Goal: Task Accomplishment & Management: Manage account settings

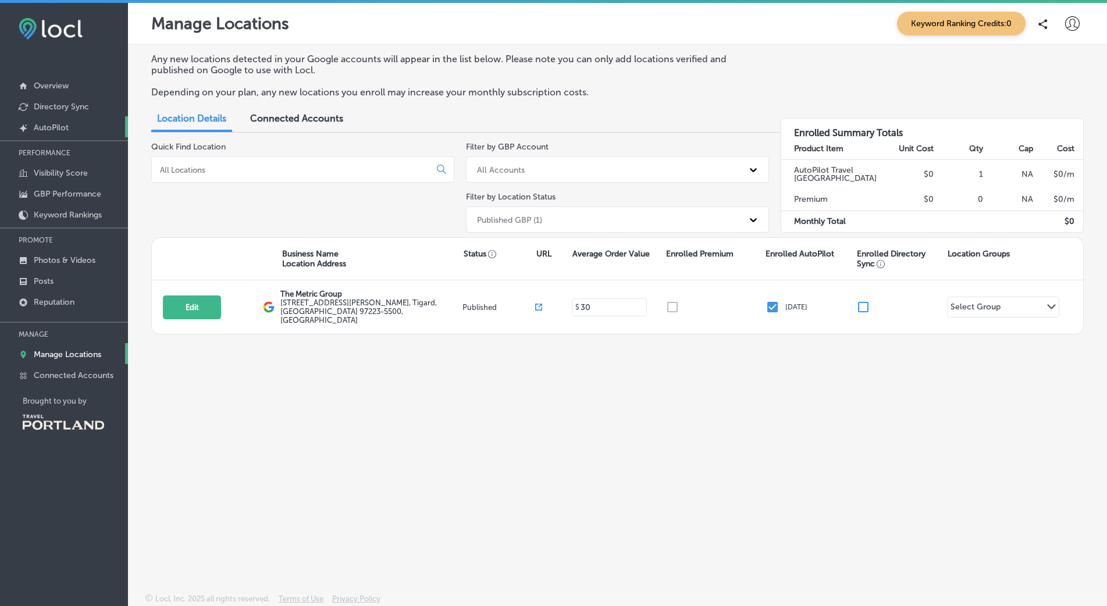
click at [51, 130] on p "AutoPilot" at bounding box center [51, 128] width 35 height 10
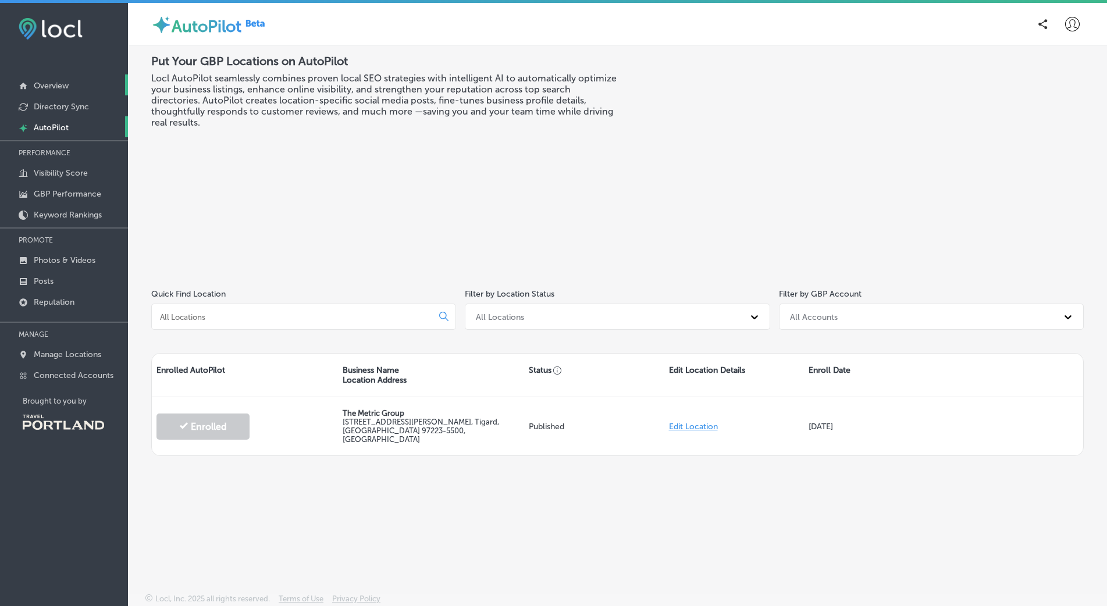
click at [55, 81] on p "Overview" at bounding box center [51, 86] width 35 height 10
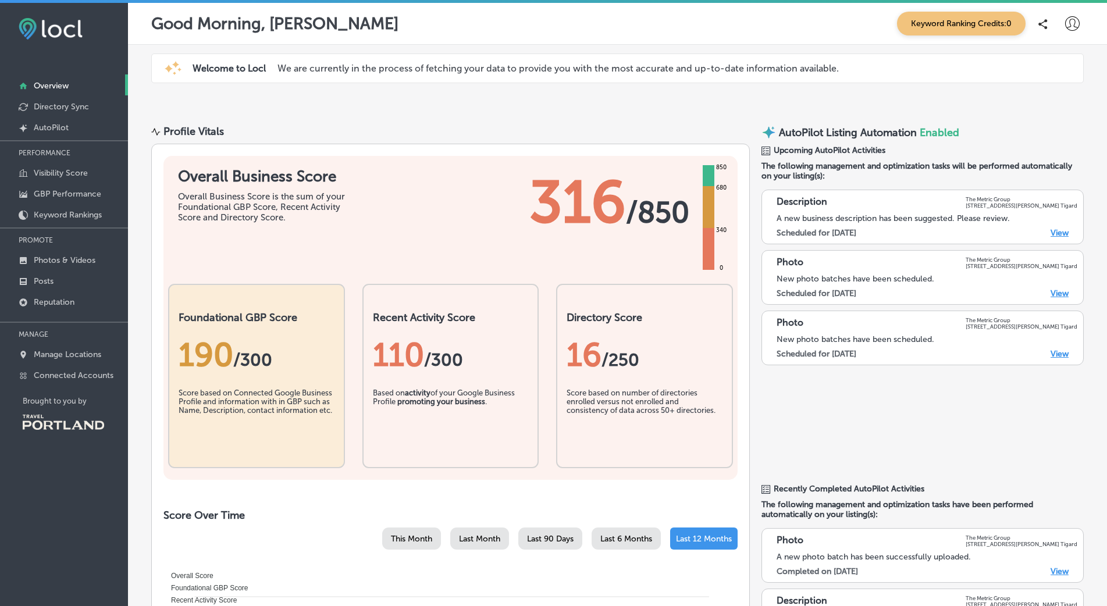
click at [1051, 231] on link "View" at bounding box center [1060, 233] width 18 height 10
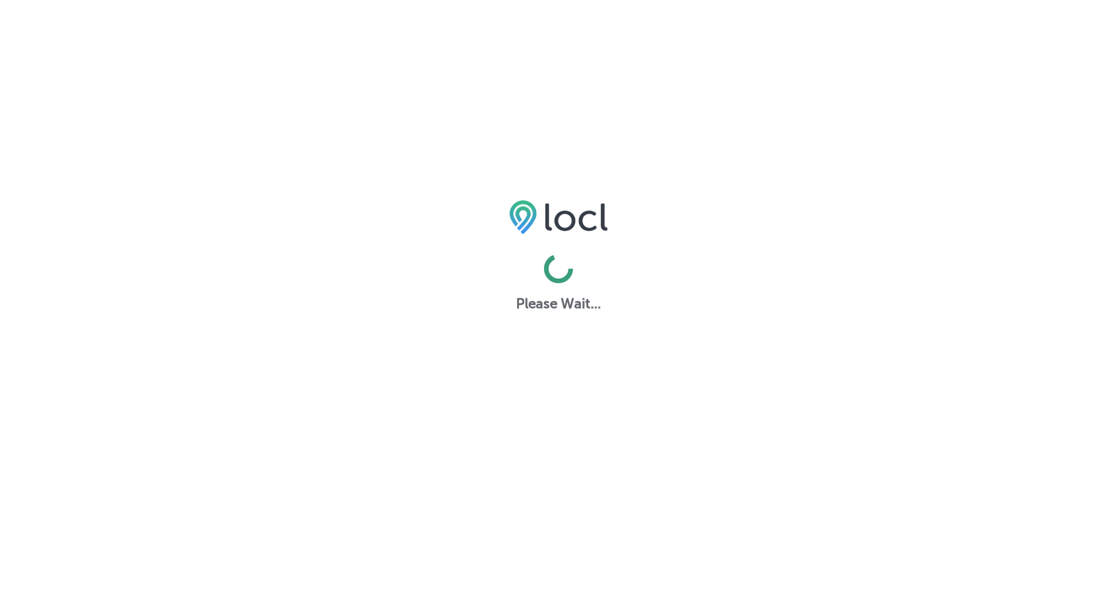
select select "US"
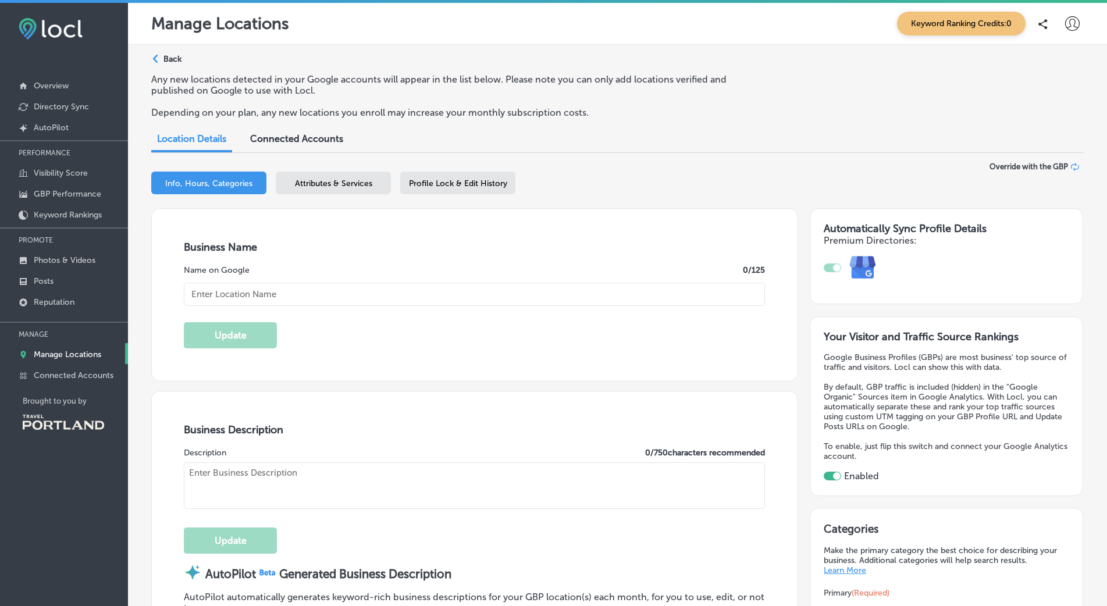
checkbox input "true"
type input "The Metric Group"
type textarea "The Metric Group, founded in [DATE] in [GEOGRAPHIC_DATA], [US_STATE], is a full…"
type textarea "The Metric Group delivers standout marketing solutions by blending strategy, cr…"
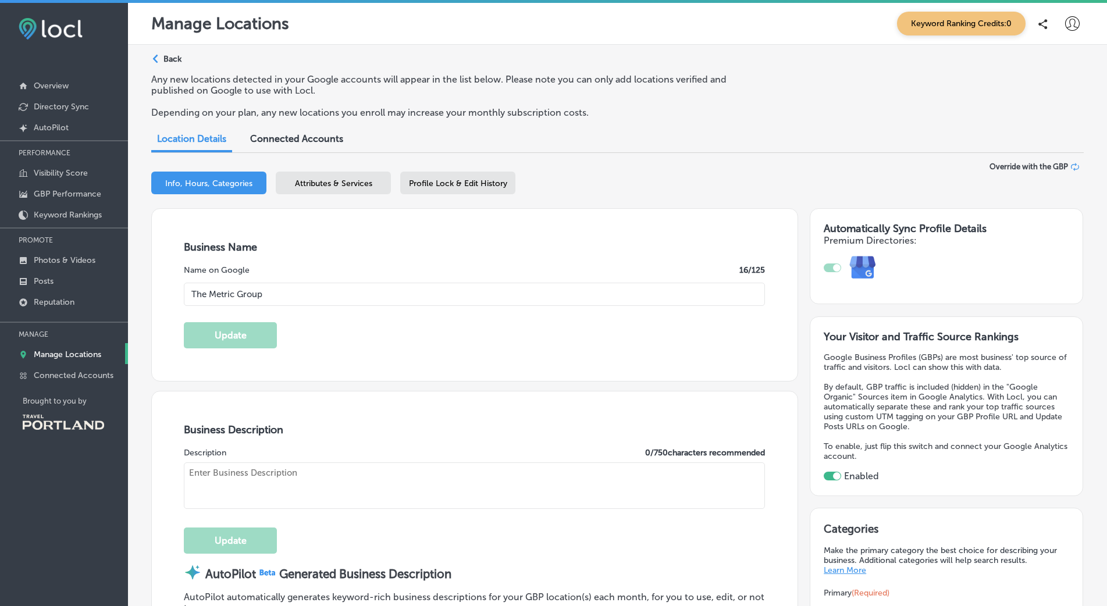
type input "[STREET_ADDRESS][PERSON_NAME]"
type input "Floor 4"
type input "Tigard"
type input "97223-5500"
type input "US"
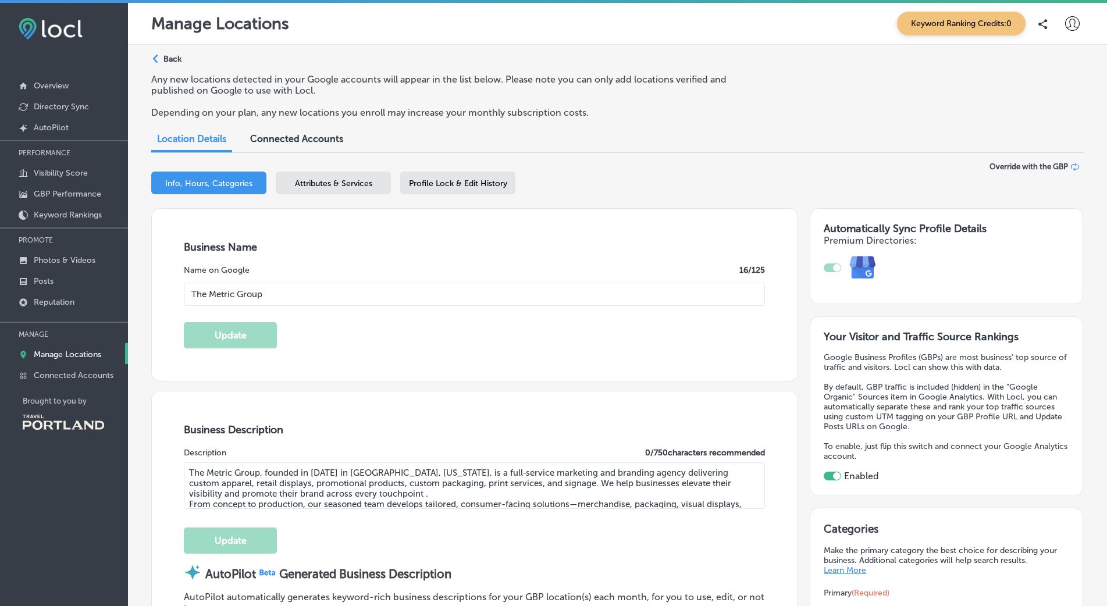
type input "[URL][DOMAIN_NAME]"
type input "[PHONE_NUMBER]"
type input "30"
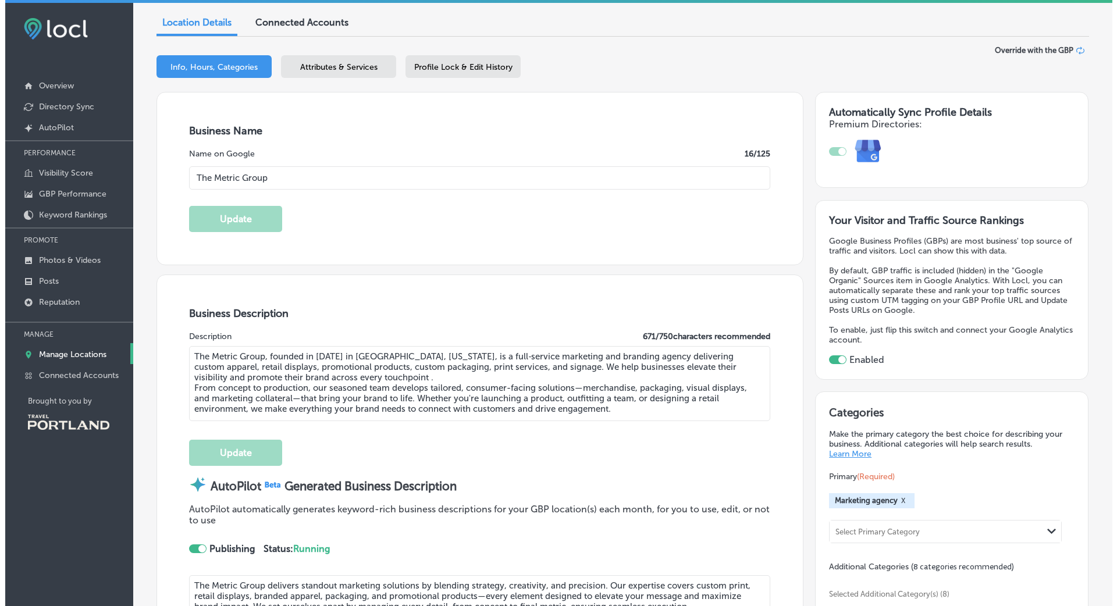
scroll to position [233, 0]
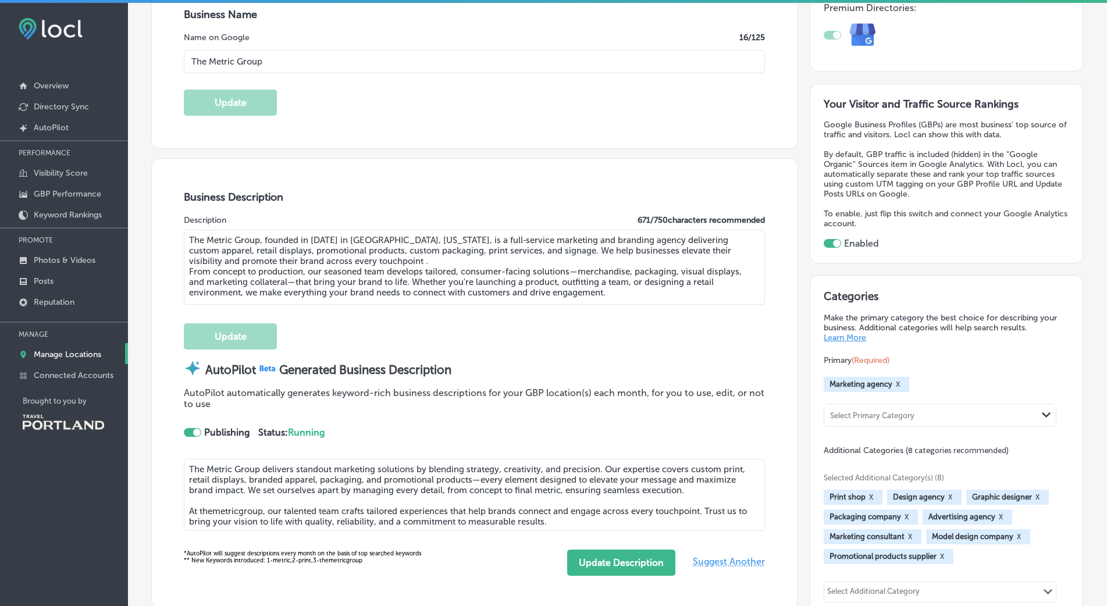
click at [194, 431] on div at bounding box center [197, 433] width 8 height 8
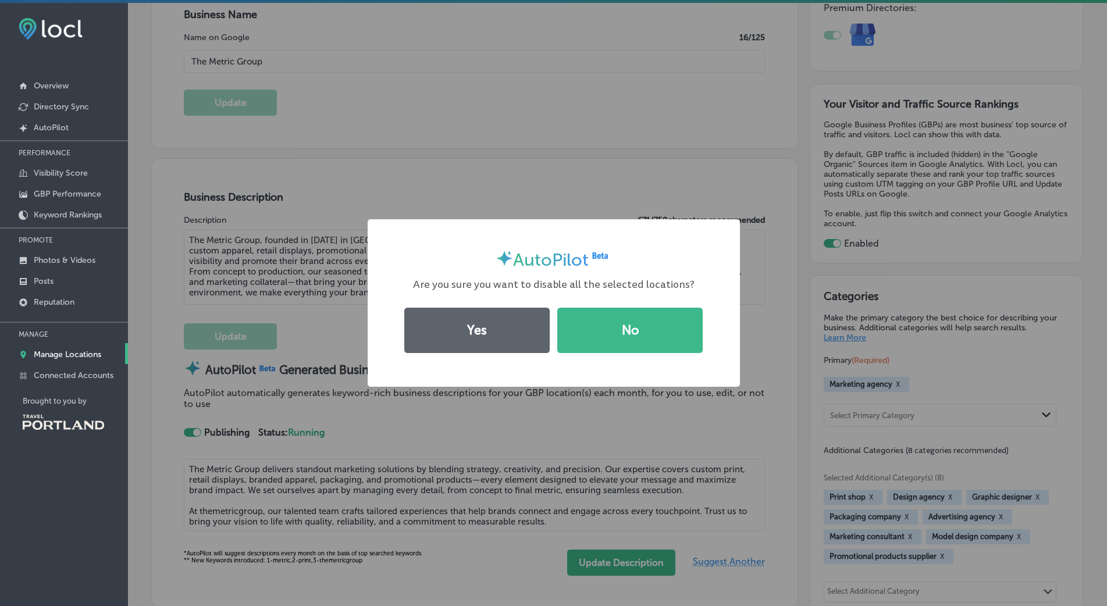
scroll to position [233, 0]
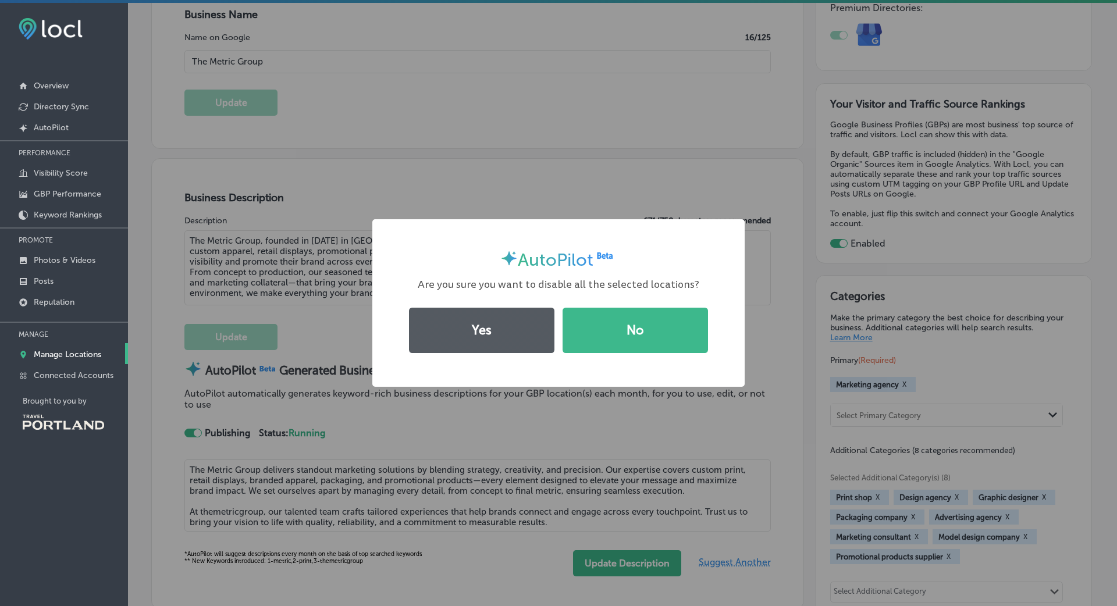
click at [448, 337] on button "Yes" at bounding box center [481, 330] width 145 height 45
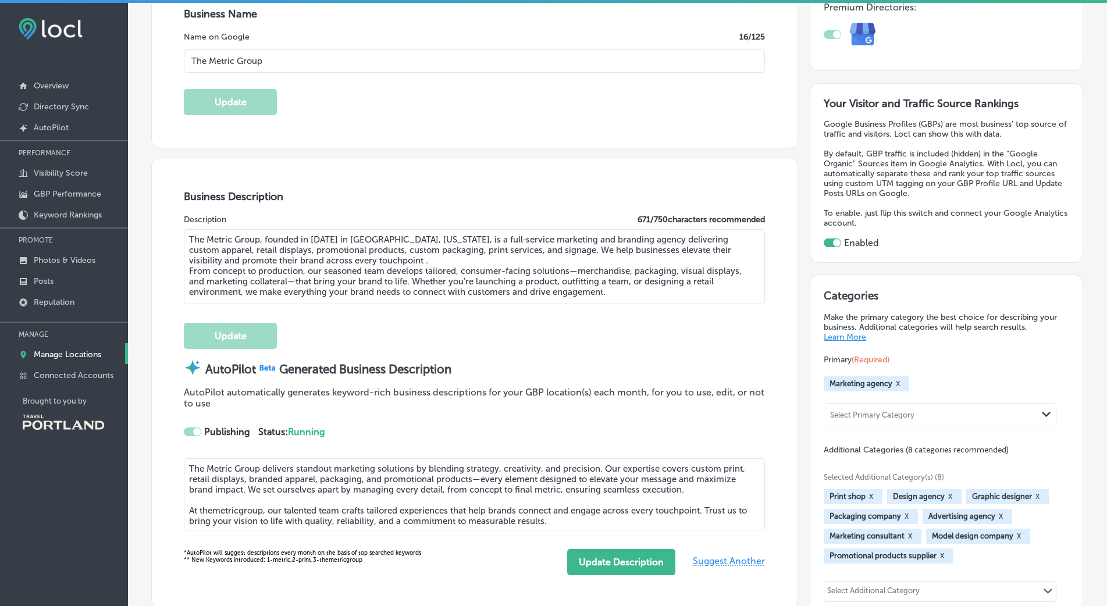
scroll to position [233, 0]
checkbox input "false"
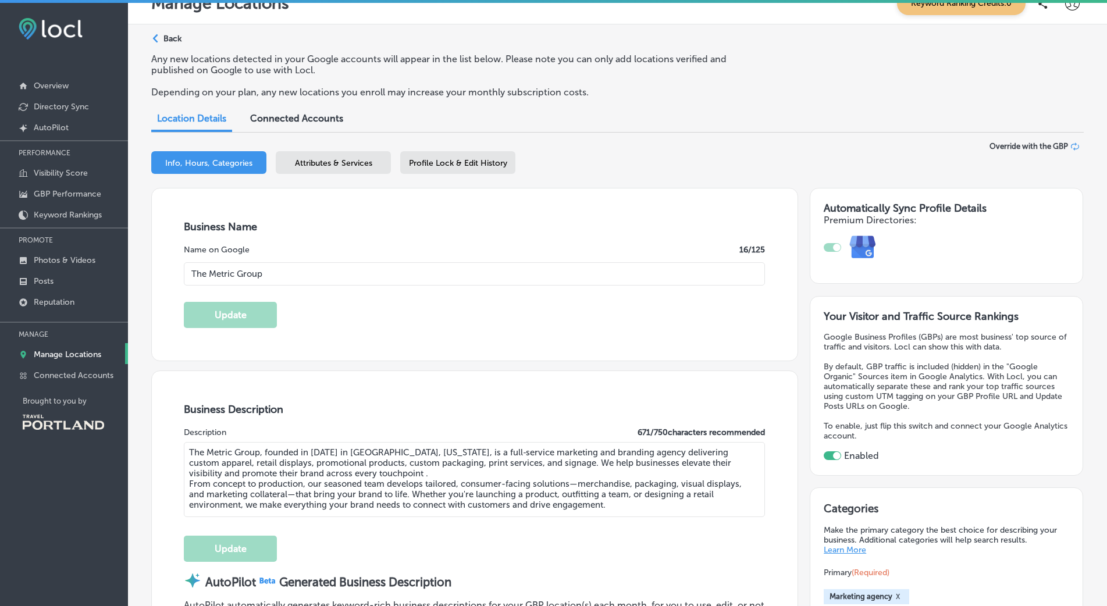
scroll to position [0, 0]
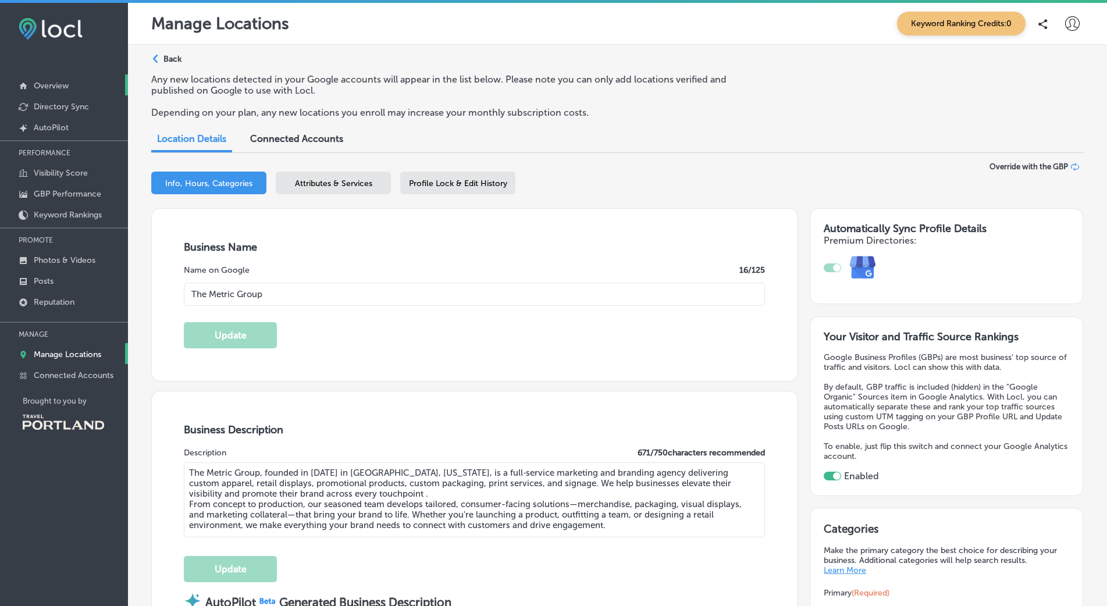
click at [55, 86] on p "Overview" at bounding box center [51, 86] width 35 height 10
